Goal: Task Accomplishment & Management: Manage account settings

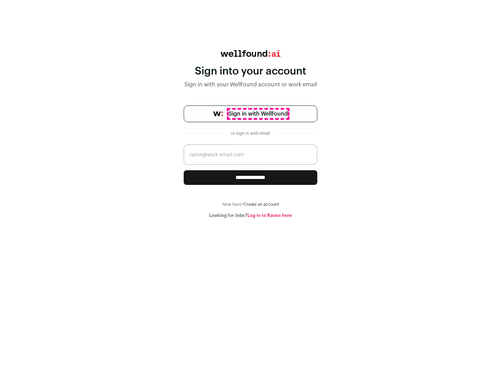
click at [258, 114] on span "Sign in with Wellfound" at bounding box center [258, 114] width 59 height 8
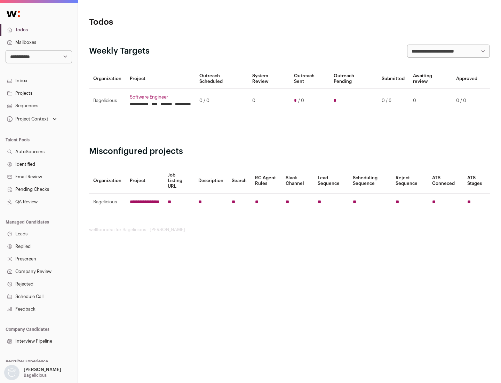
click at [39, 93] on link "Projects" at bounding box center [39, 93] width 78 height 13
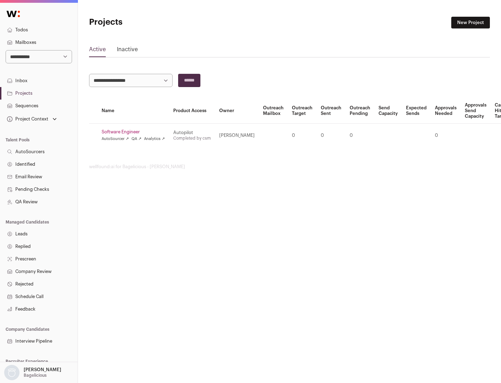
click at [135, 132] on link "Software Engineer" at bounding box center [133, 132] width 63 height 6
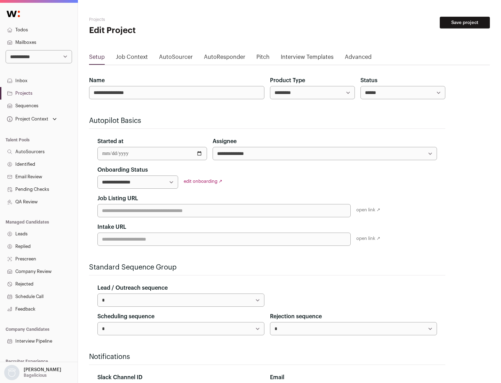
click at [465, 23] on button "Save project" at bounding box center [465, 23] width 50 height 12
